Goal: Task Accomplishment & Management: Manage account settings

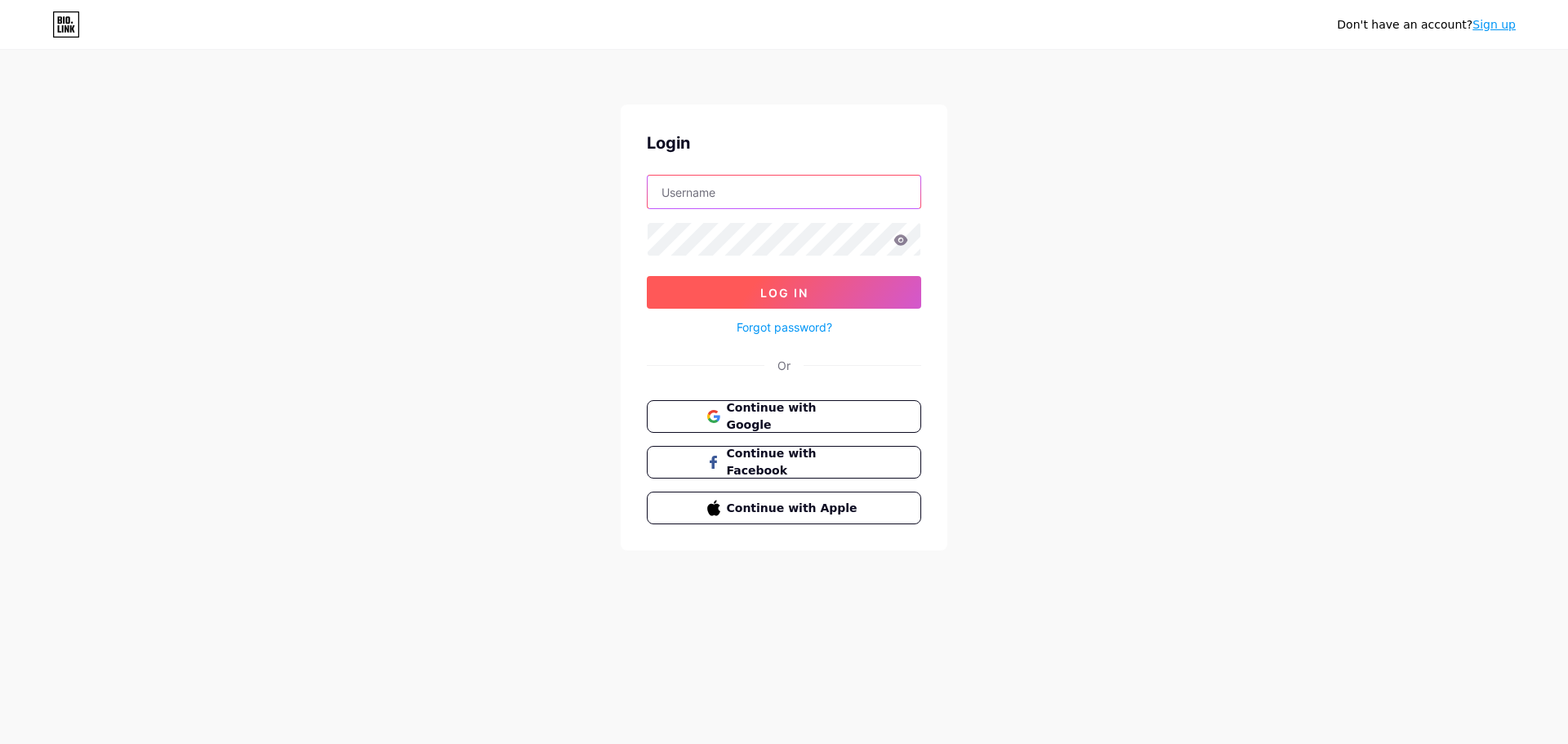
type input "[EMAIL_ADDRESS][DOMAIN_NAME]"
click at [826, 293] on button "Log In" at bounding box center [784, 292] width 274 height 32
click at [748, 296] on button "Log In" at bounding box center [784, 292] width 274 height 32
click at [903, 242] on icon at bounding box center [901, 240] width 15 height 11
type input "[EMAIL_ADDRESS][DOMAIN_NAME]"
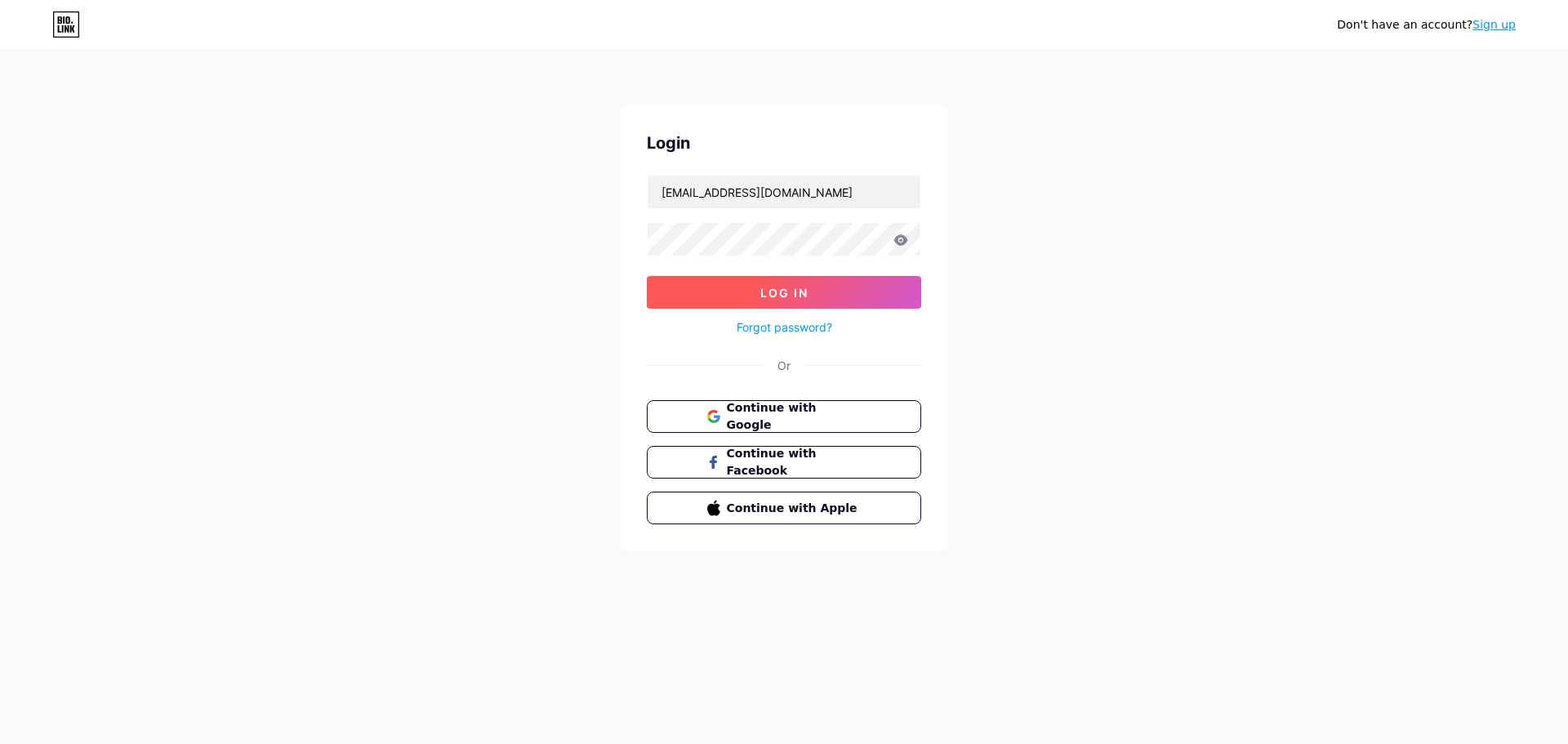
click at [708, 291] on button "Log In" at bounding box center [784, 292] width 274 height 32
click at [774, 410] on span "Continue with Google" at bounding box center [793, 417] width 136 height 35
click at [901, 237] on icon at bounding box center [901, 239] width 14 height 10
click at [879, 299] on button "Log In" at bounding box center [784, 292] width 274 height 32
click at [787, 294] on span "Log In" at bounding box center [785, 293] width 48 height 14
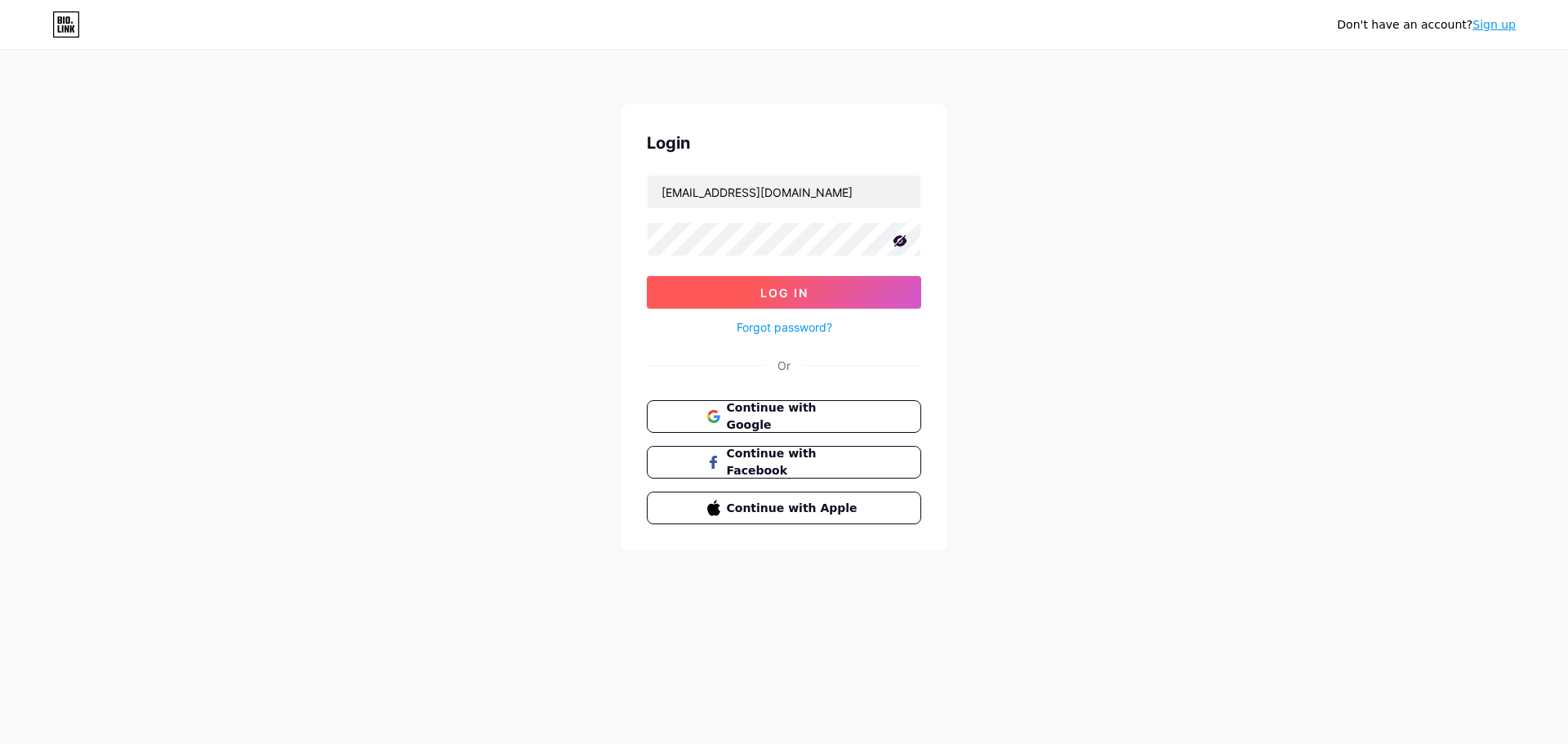
click at [700, 282] on button "Log In" at bounding box center [784, 292] width 274 height 32
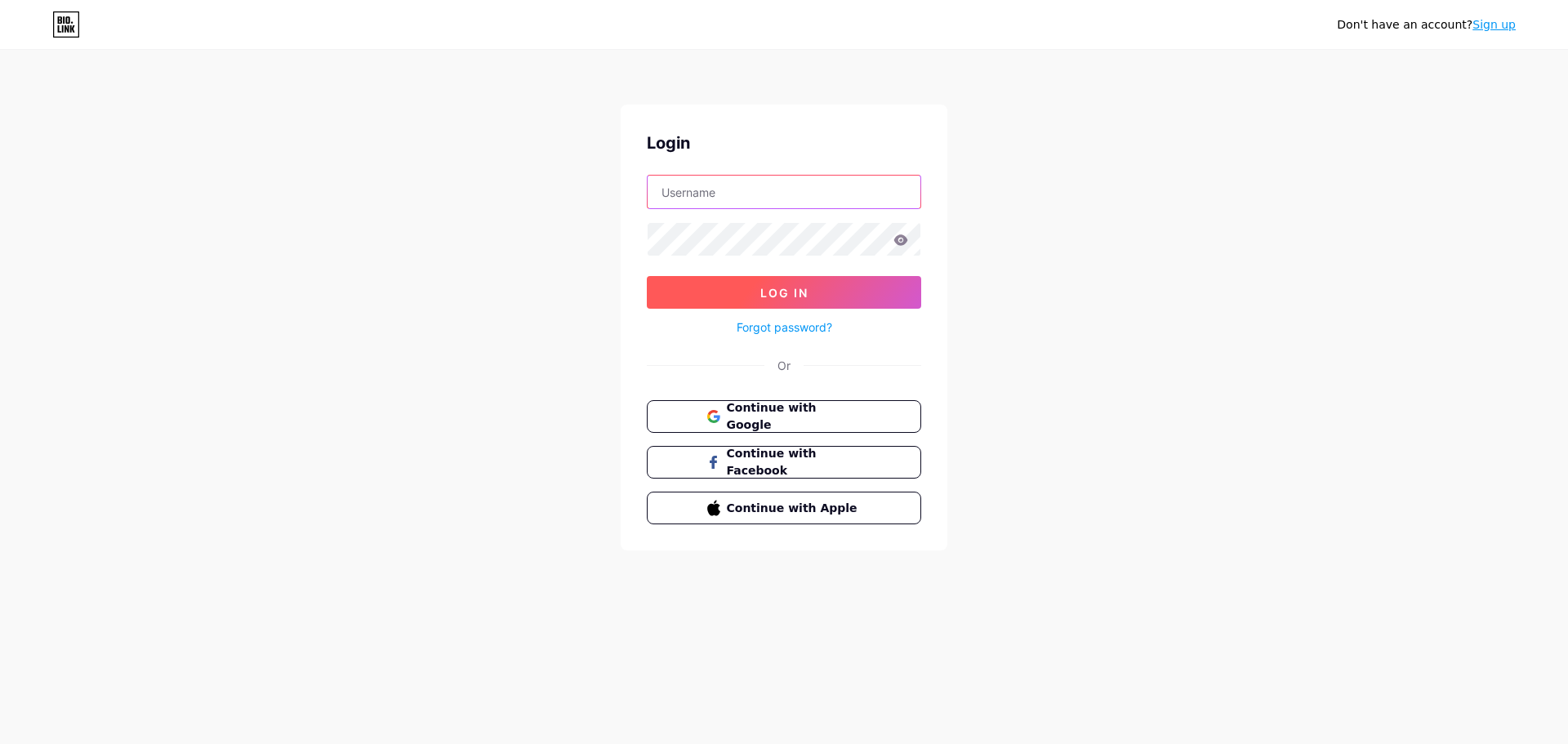
type input "[EMAIL_ADDRESS][DOMAIN_NAME]"
click at [782, 290] on span "Log In" at bounding box center [785, 293] width 48 height 14
